Goal: Navigation & Orientation: Find specific page/section

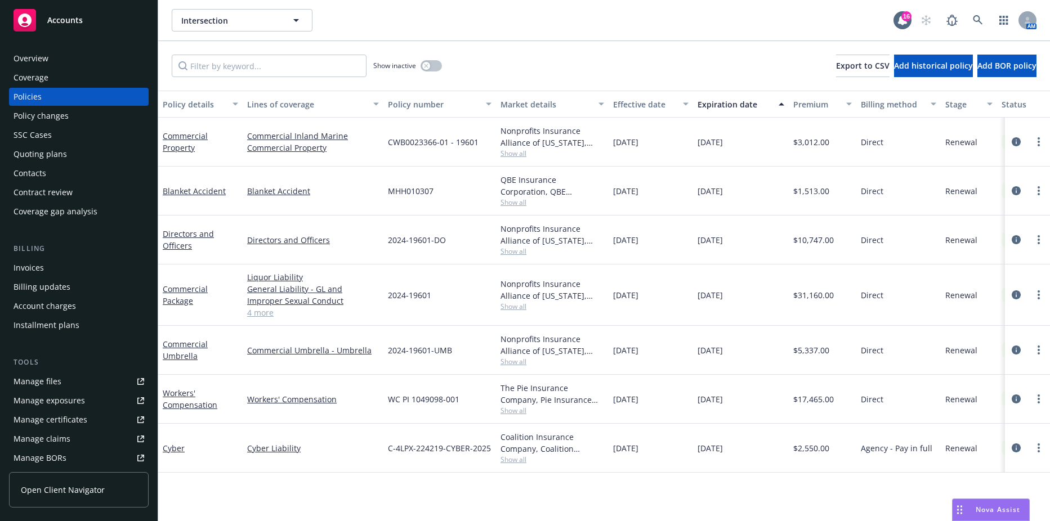
click at [54, 264] on div "Invoices" at bounding box center [79, 268] width 131 height 18
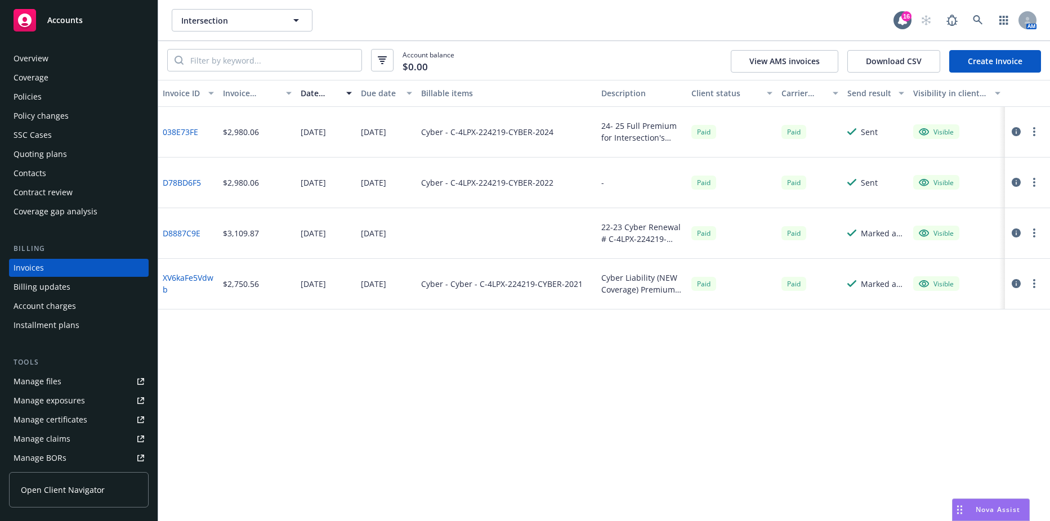
click at [41, 140] on div "SSC Cases" at bounding box center [33, 135] width 38 height 18
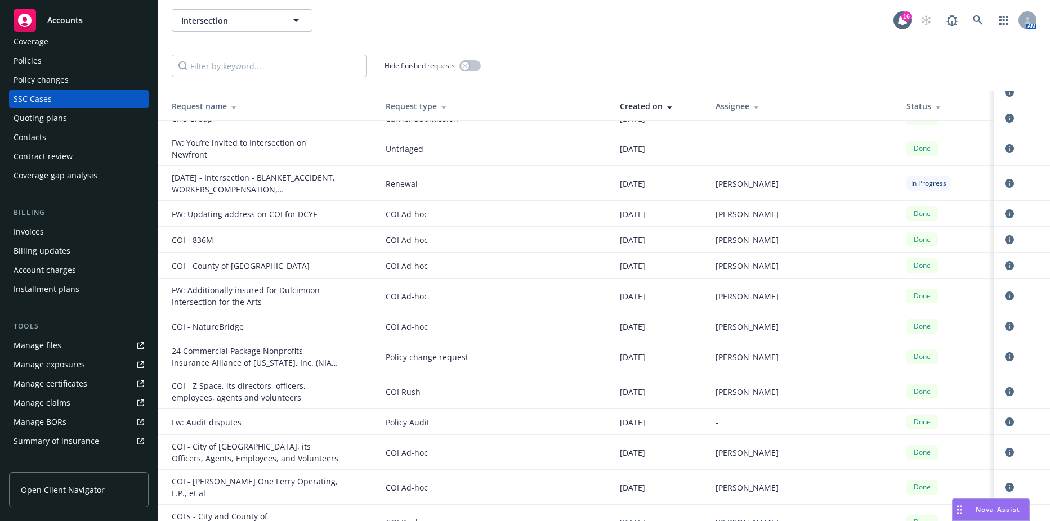
scroll to position [212, 0]
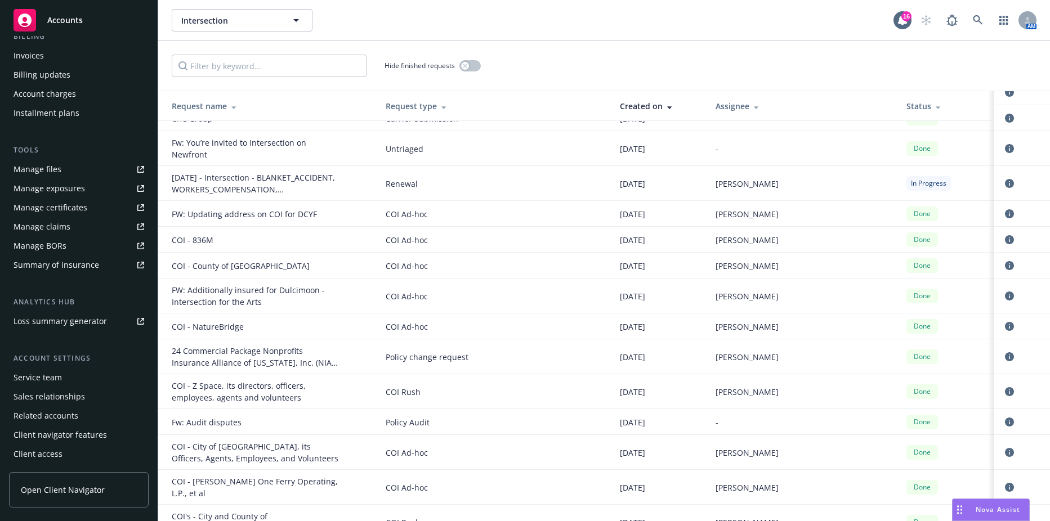
click at [59, 384] on div "Service team" at bounding box center [38, 378] width 48 height 18
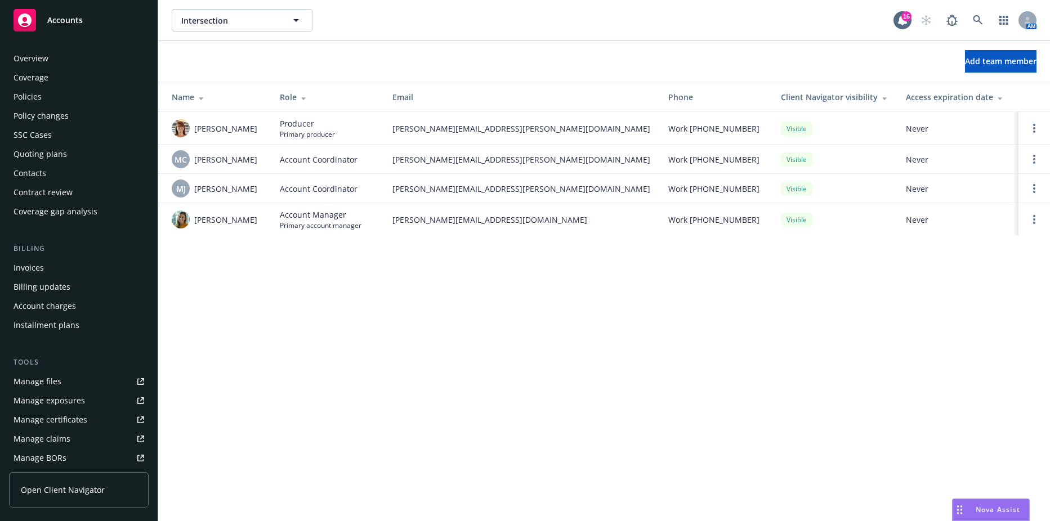
click at [61, 98] on div "Policies" at bounding box center [79, 97] width 131 height 18
